Goal: Task Accomplishment & Management: Use online tool/utility

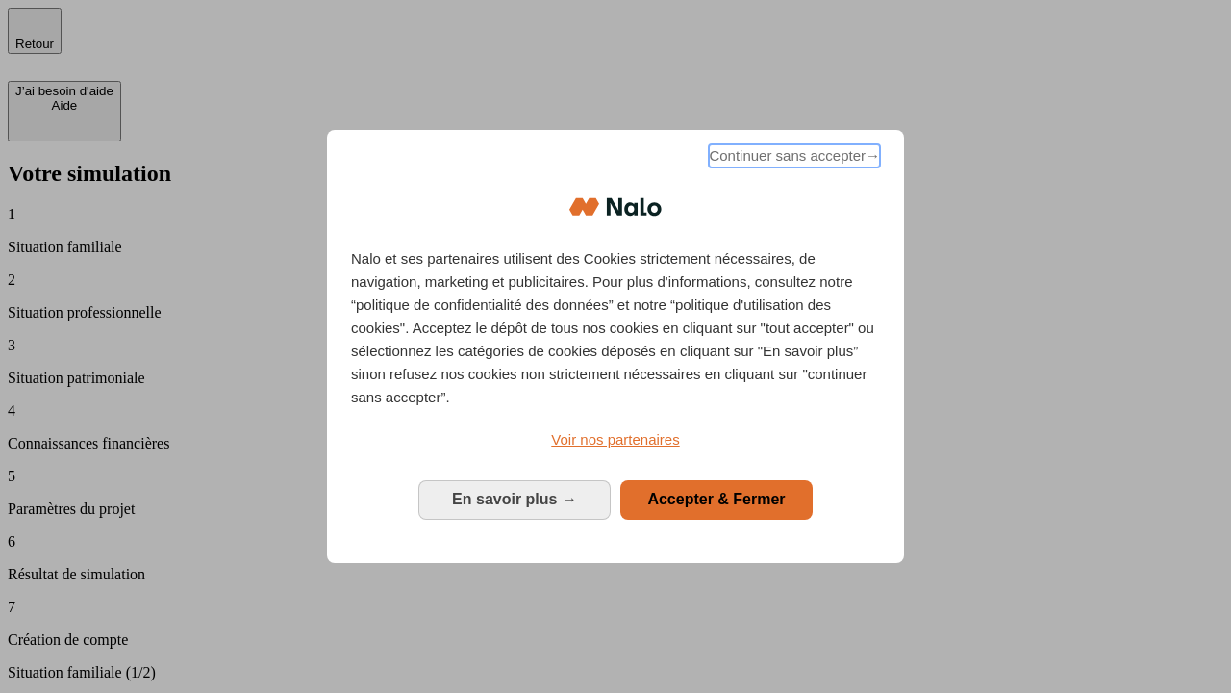
click at [793, 159] on span "Continuer sans accepter →" at bounding box center [794, 155] width 171 height 23
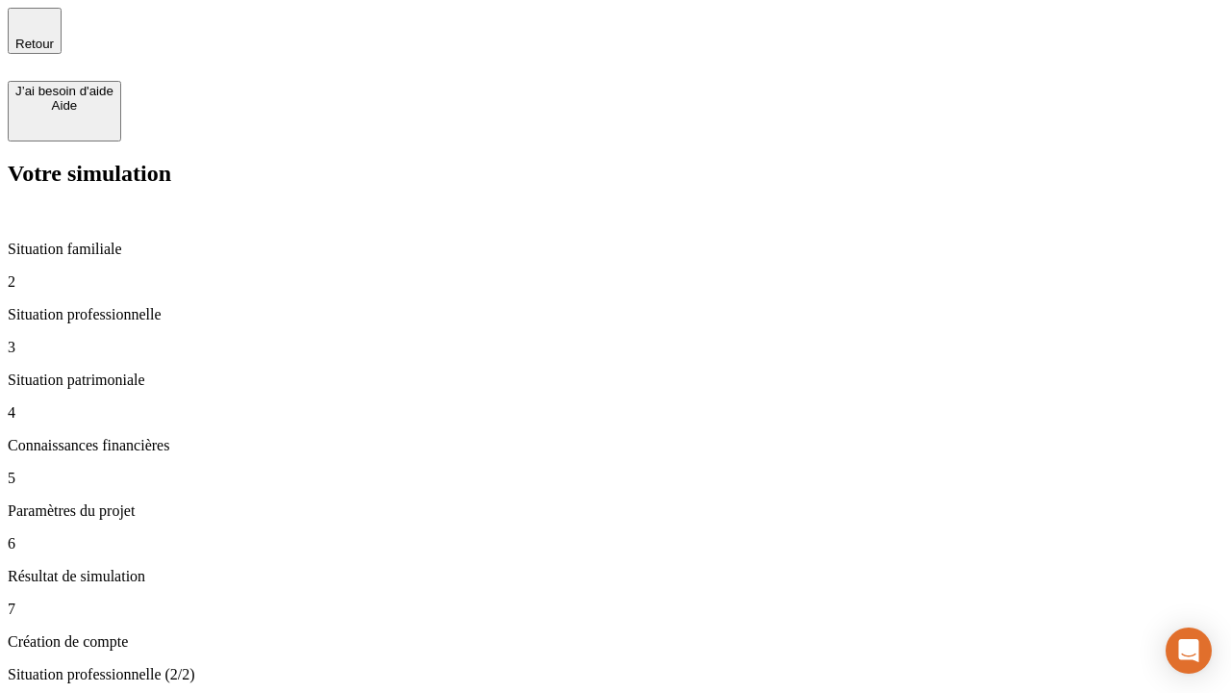
type input "30 000"
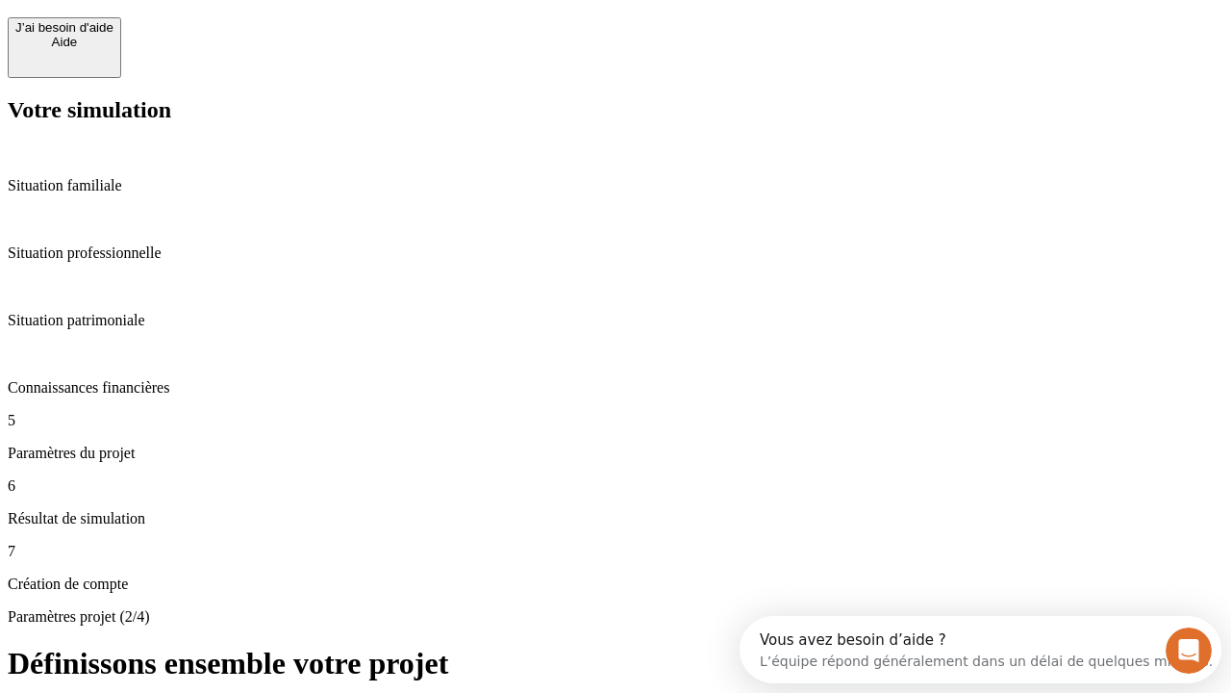
scroll to position [17, 0]
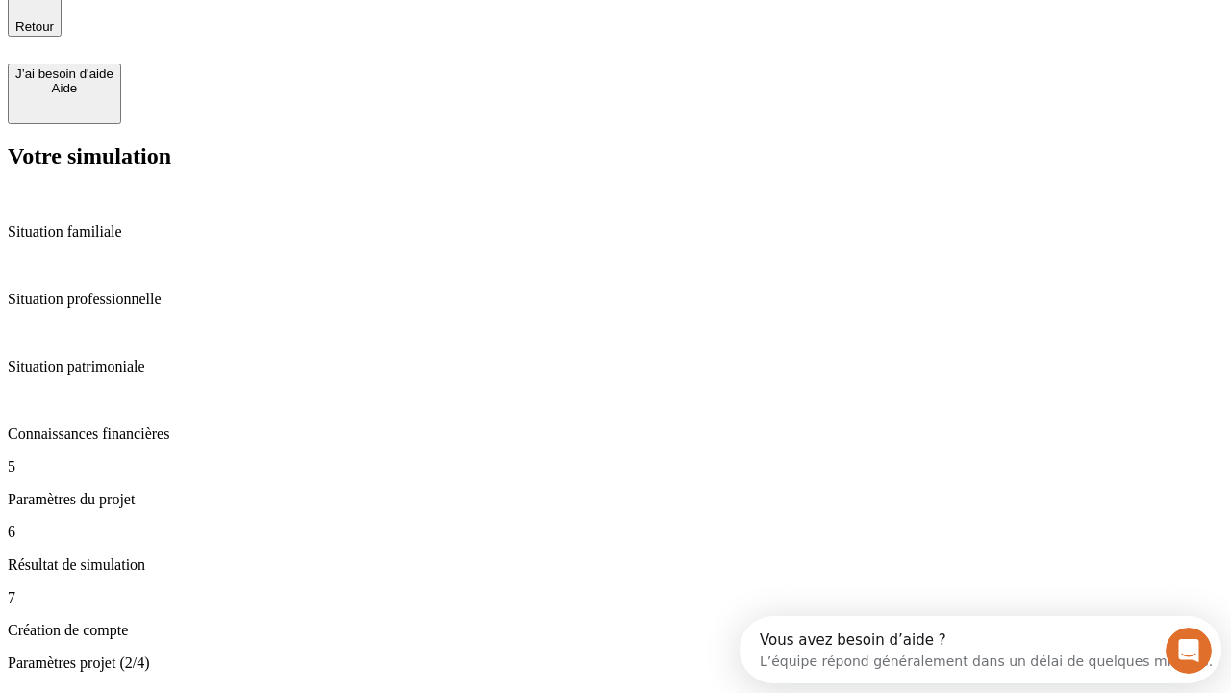
type input "25"
type input "64"
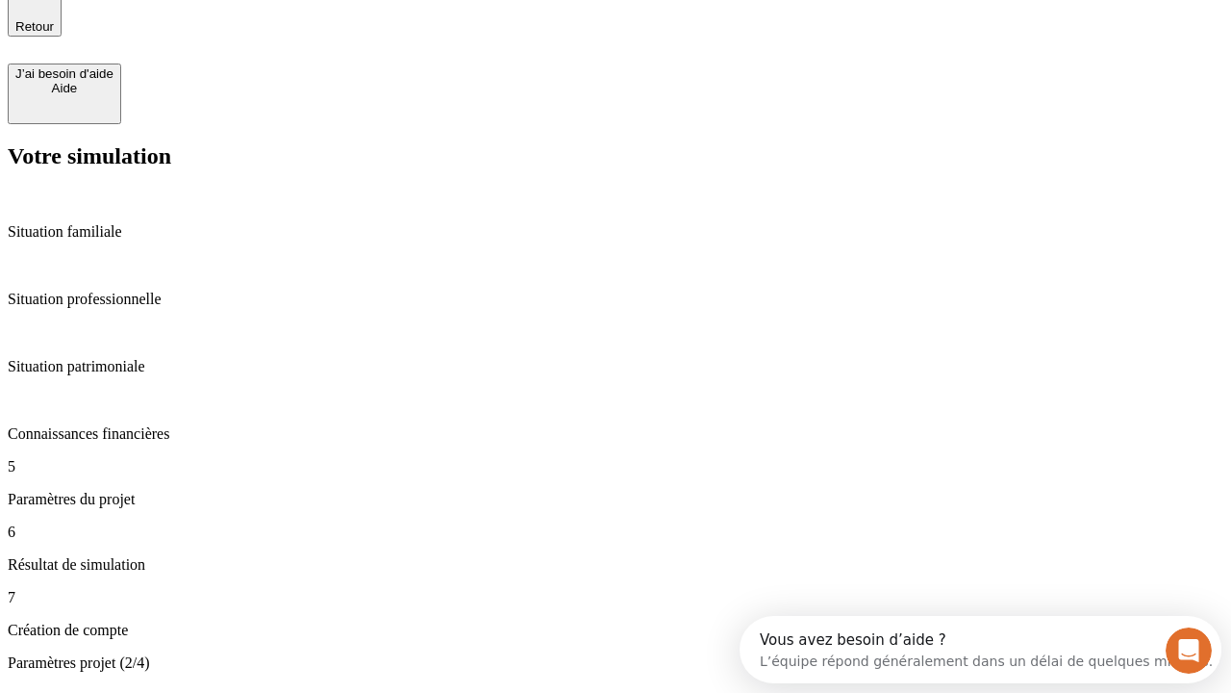
type input "1 000"
type input "640"
